Goal: Information Seeking & Learning: Check status

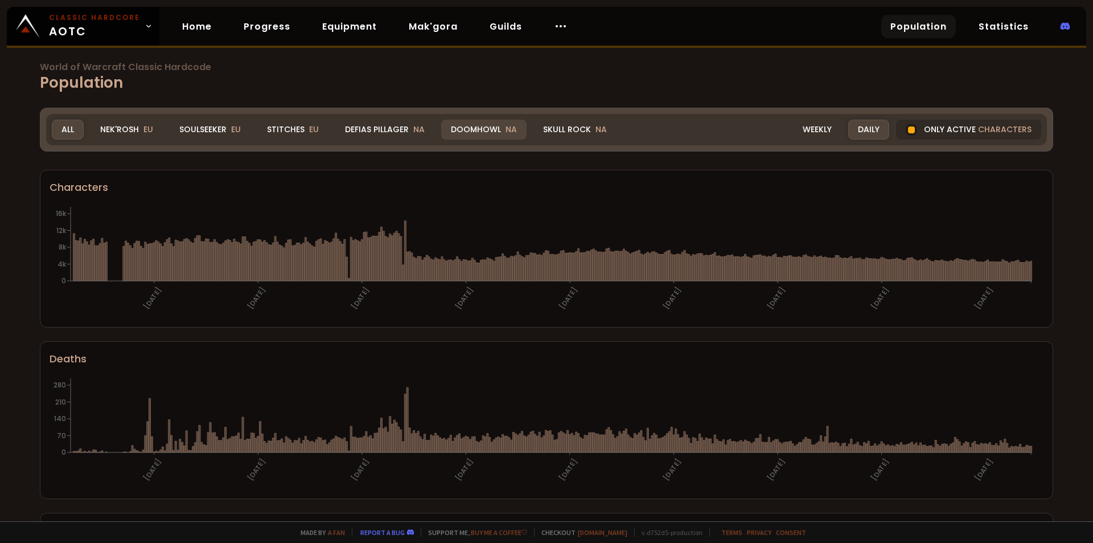
click at [458, 128] on div "Doomhowl NA" at bounding box center [483, 130] width 85 height 20
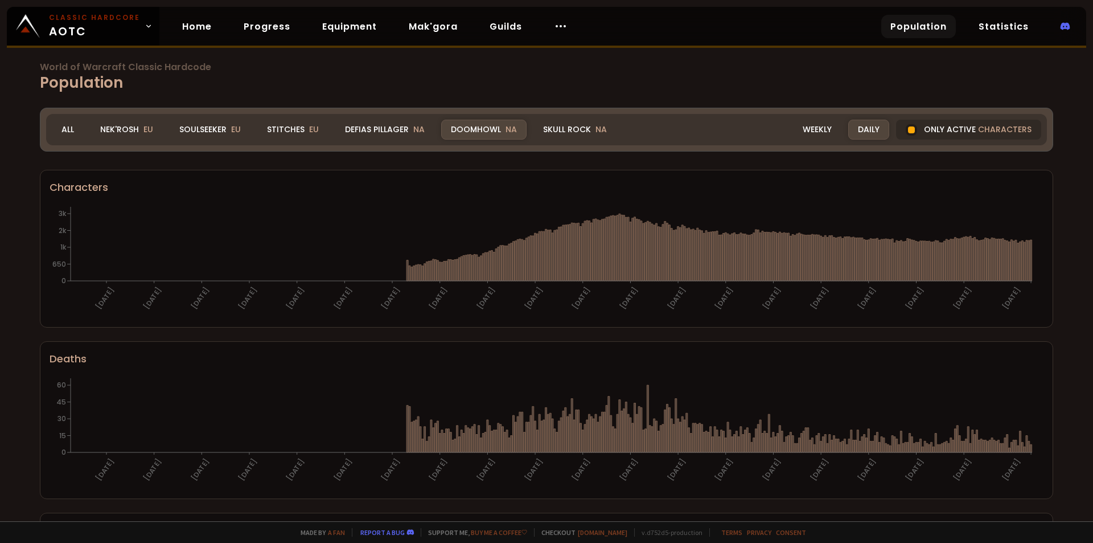
click at [201, 80] on h1 "World of Warcraft Classic Hardcode Population" at bounding box center [546, 78] width 1013 height 31
click at [206, 131] on div "Soulseeker EU" at bounding box center [210, 130] width 81 height 20
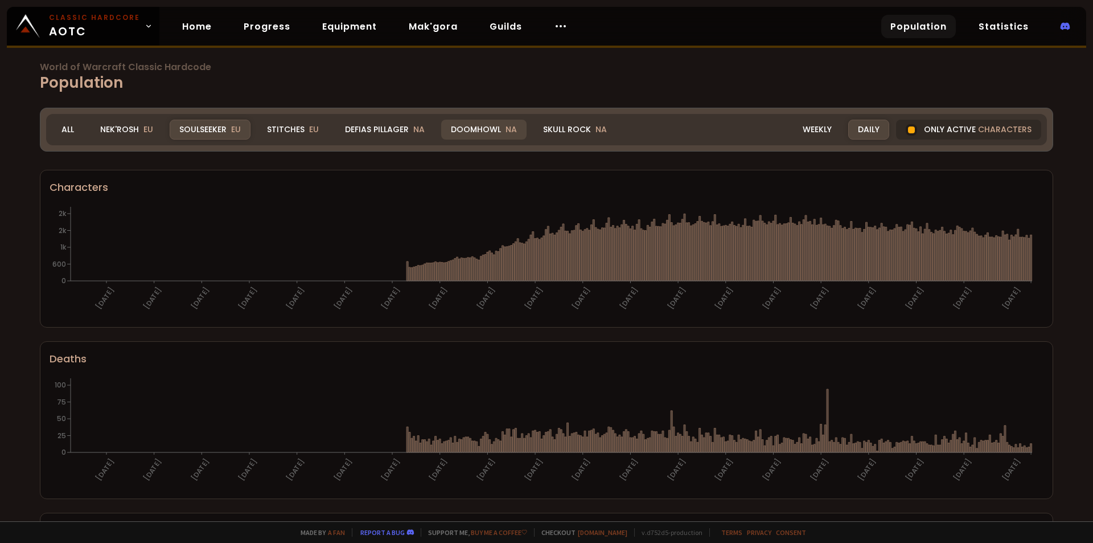
click at [467, 125] on div "Doomhowl NA" at bounding box center [483, 130] width 85 height 20
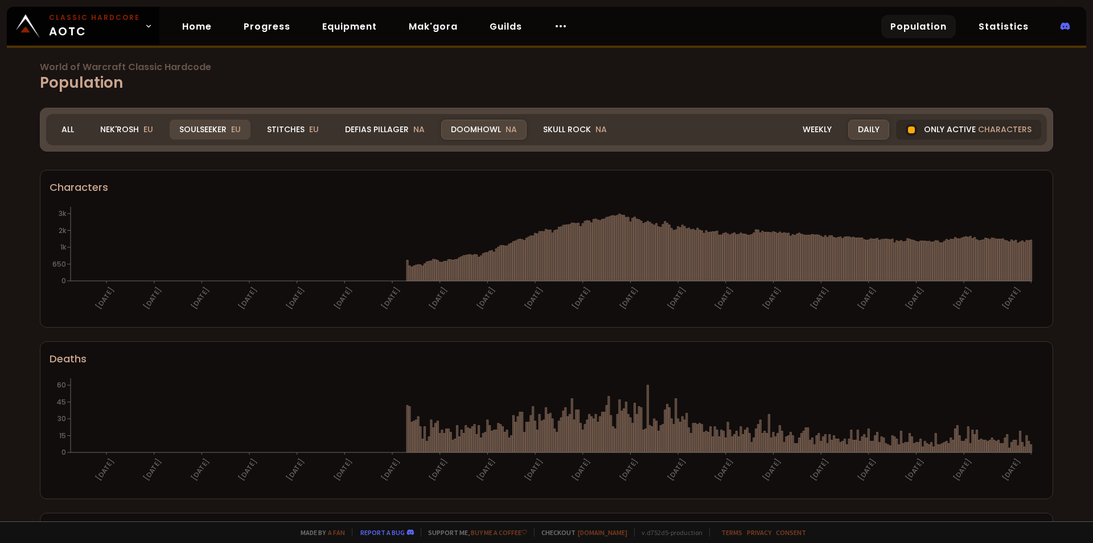
click at [186, 134] on div "Soulseeker EU" at bounding box center [210, 130] width 81 height 20
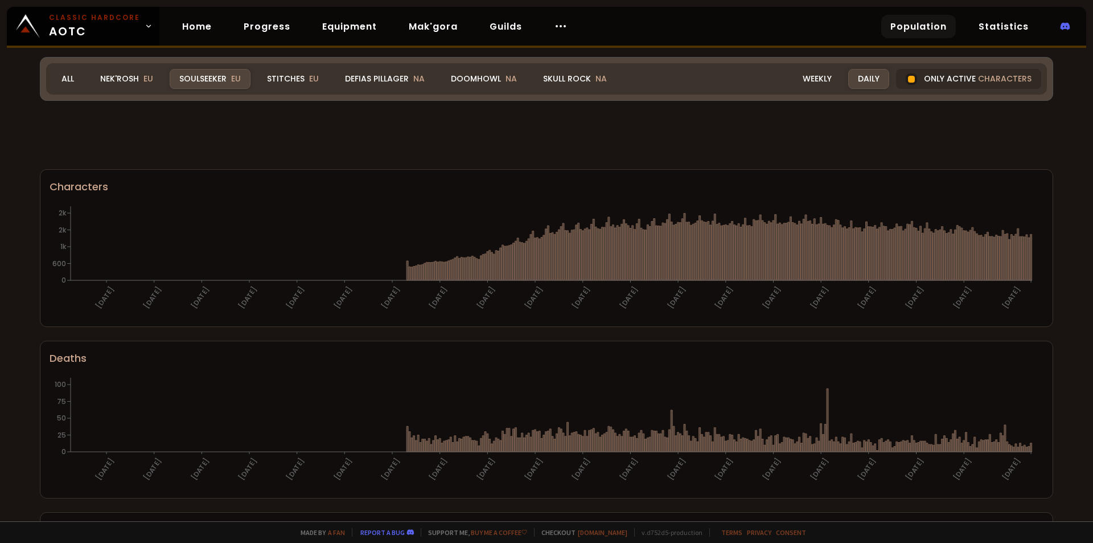
scroll to position [619, 0]
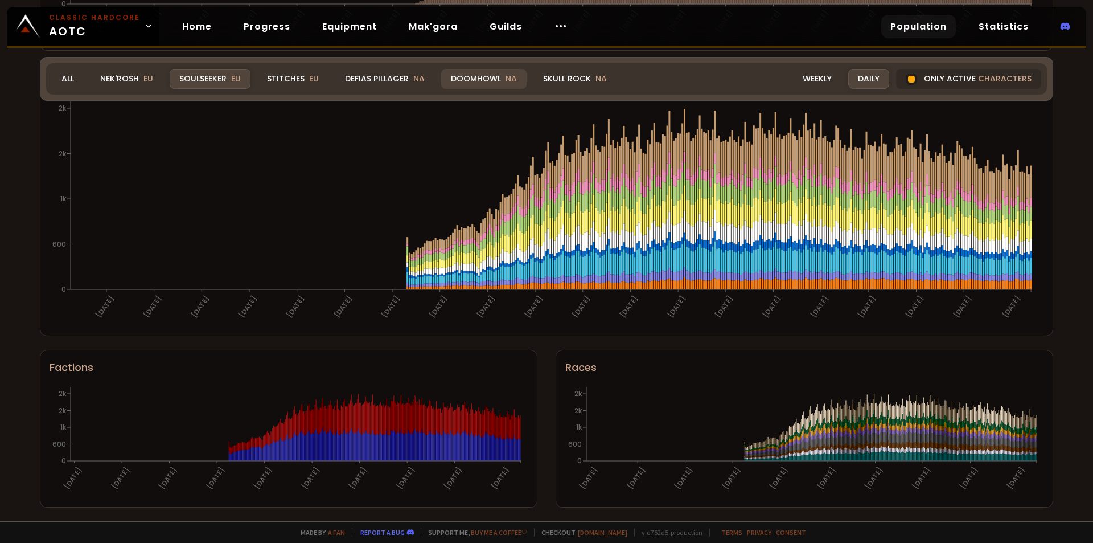
click at [471, 78] on div "Doomhowl NA" at bounding box center [483, 79] width 85 height 20
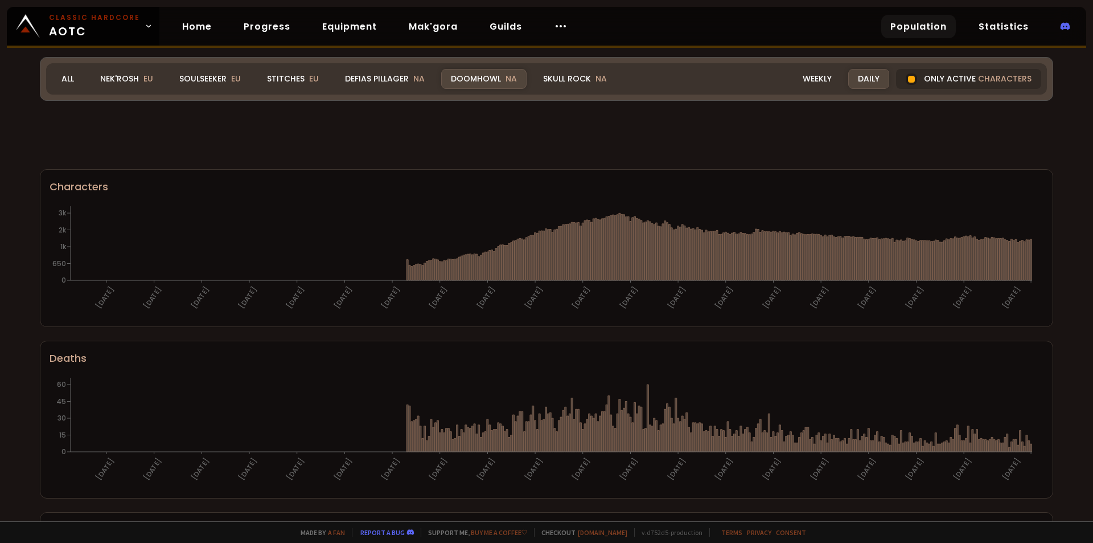
scroll to position [619, 0]
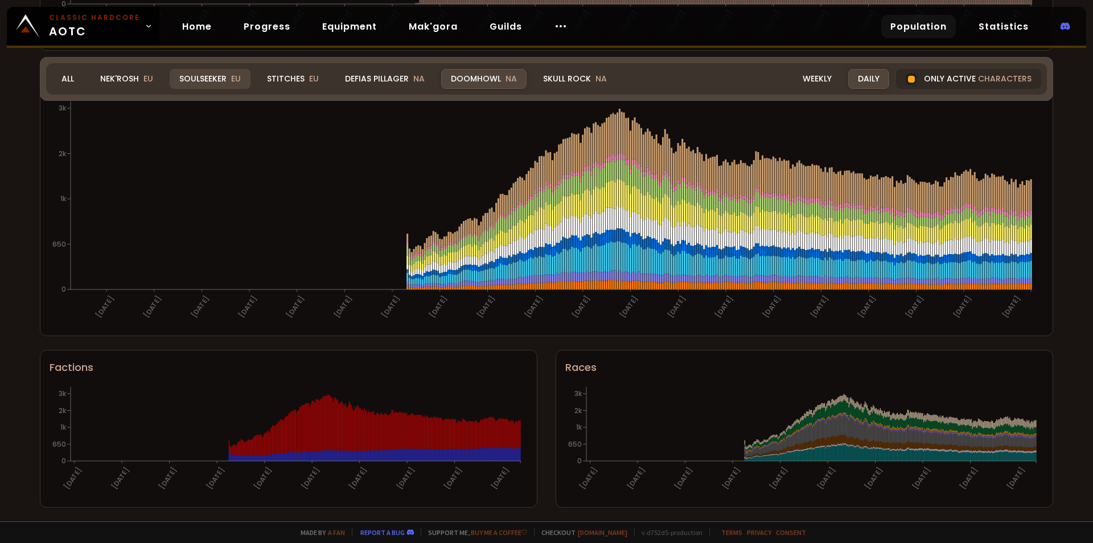
click at [227, 83] on div "Soulseeker EU" at bounding box center [210, 79] width 81 height 20
